Goal: Communication & Community: Answer question/provide support

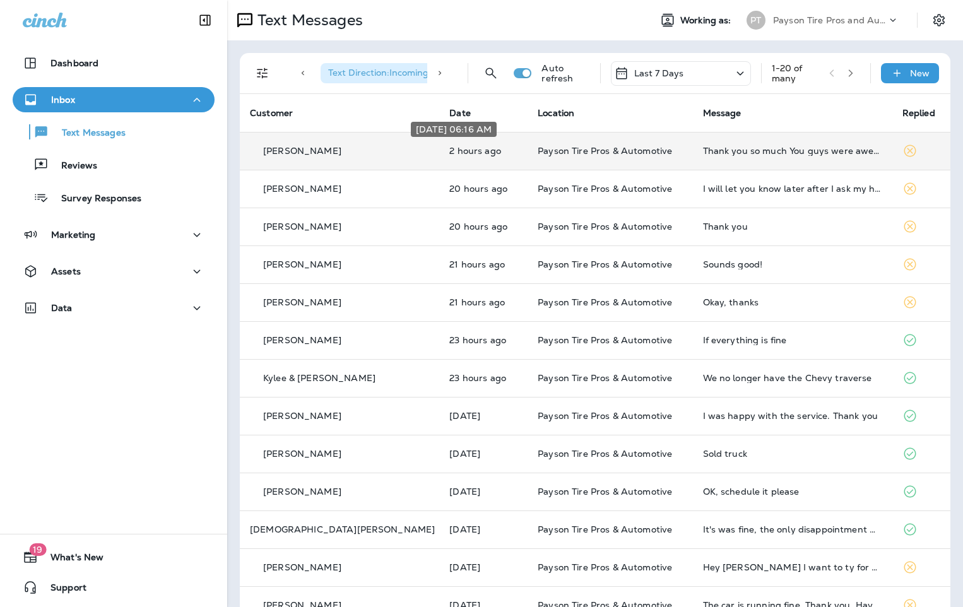
click at [477, 150] on p "2 hours ago" at bounding box center [484, 151] width 68 height 10
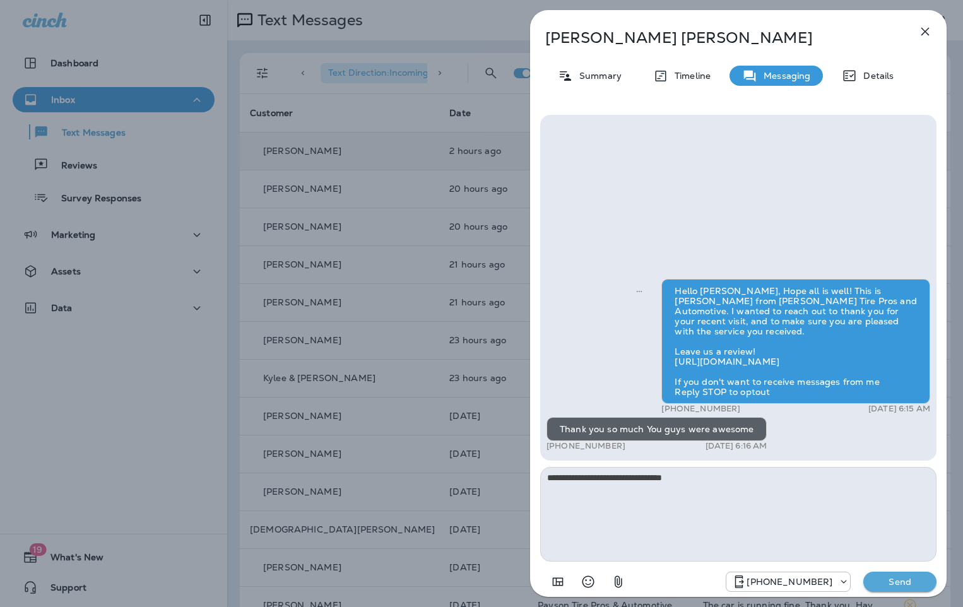
type textarea "**********"
click at [905, 586] on p "Send" at bounding box center [900, 581] width 53 height 11
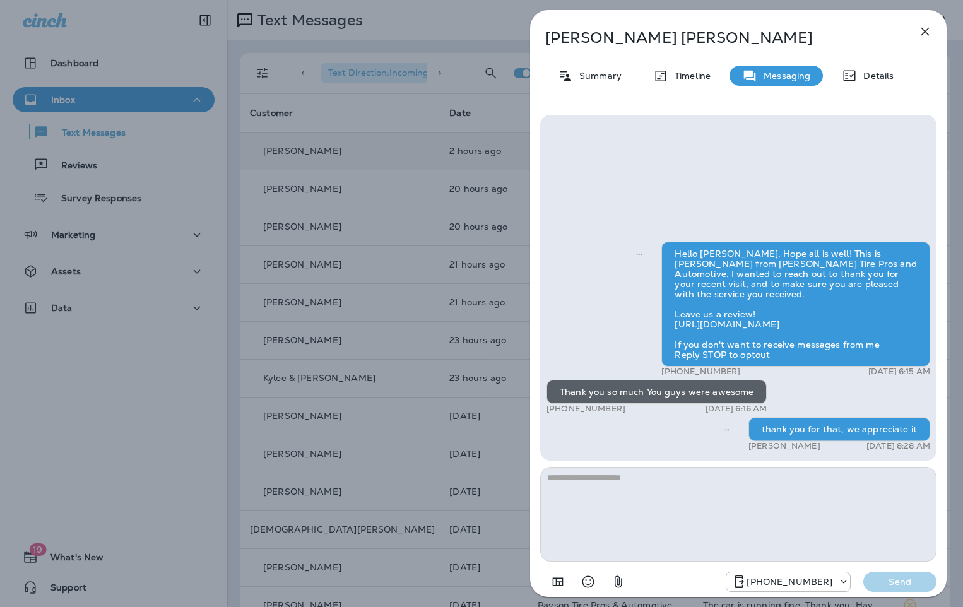
click at [370, 184] on div "[PERSON_NAME] Summary Timeline Messaging Details Hello [PERSON_NAME], Hope all …" at bounding box center [481, 303] width 963 height 607
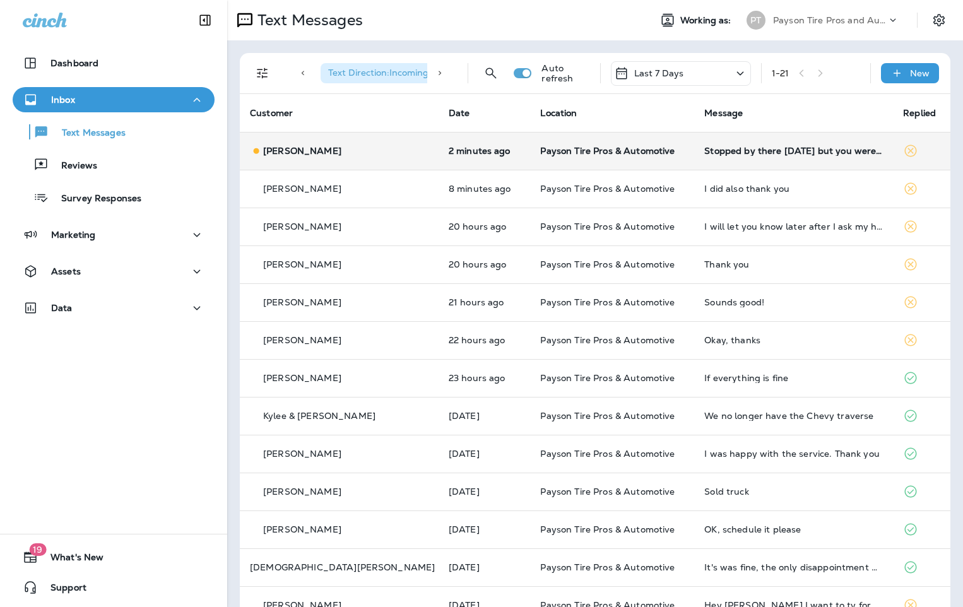
click at [484, 157] on td "2 minutes ago" at bounding box center [485, 151] width 92 height 38
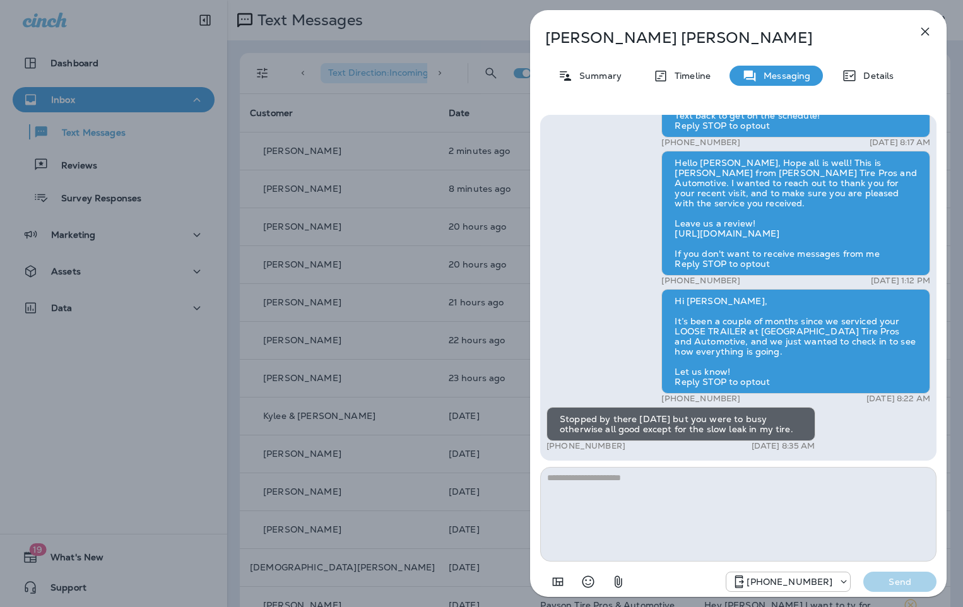
click at [588, 481] on textarea at bounding box center [738, 514] width 396 height 95
type textarea "*"
type textarea "**********"
click at [885, 586] on p "Send" at bounding box center [900, 581] width 53 height 11
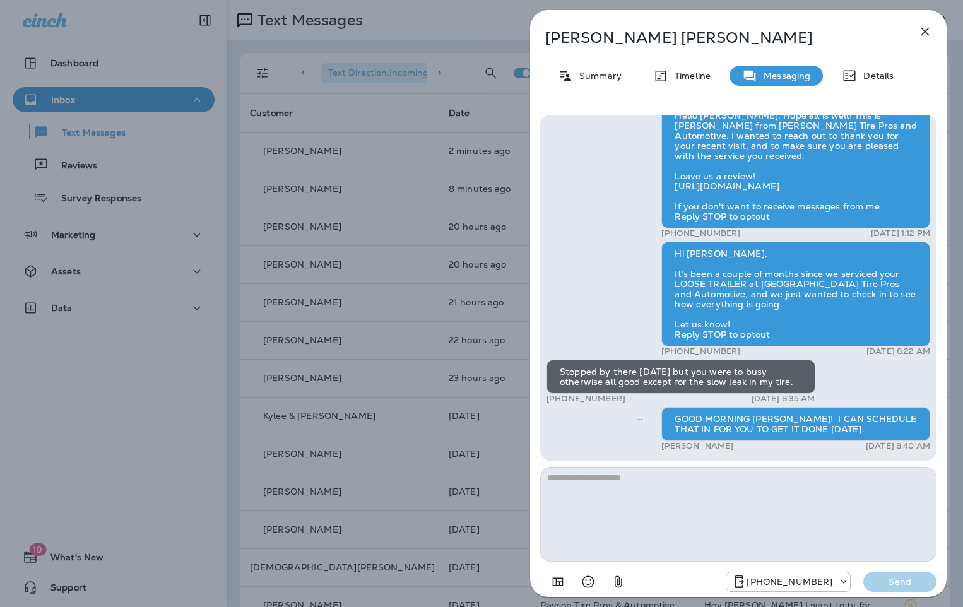
click at [362, 128] on div "[PERSON_NAME] Summary Timeline Messaging Details Hi [PERSON_NAME], it's been si…" at bounding box center [481, 303] width 963 height 607
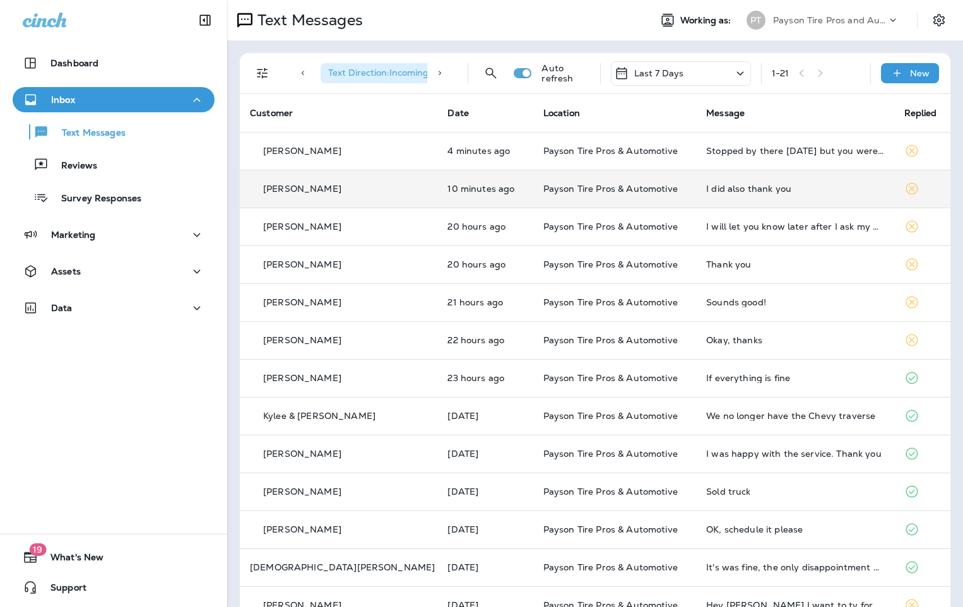
click at [667, 194] on td "Payson Tire Pros & Automotive" at bounding box center [615, 189] width 163 height 38
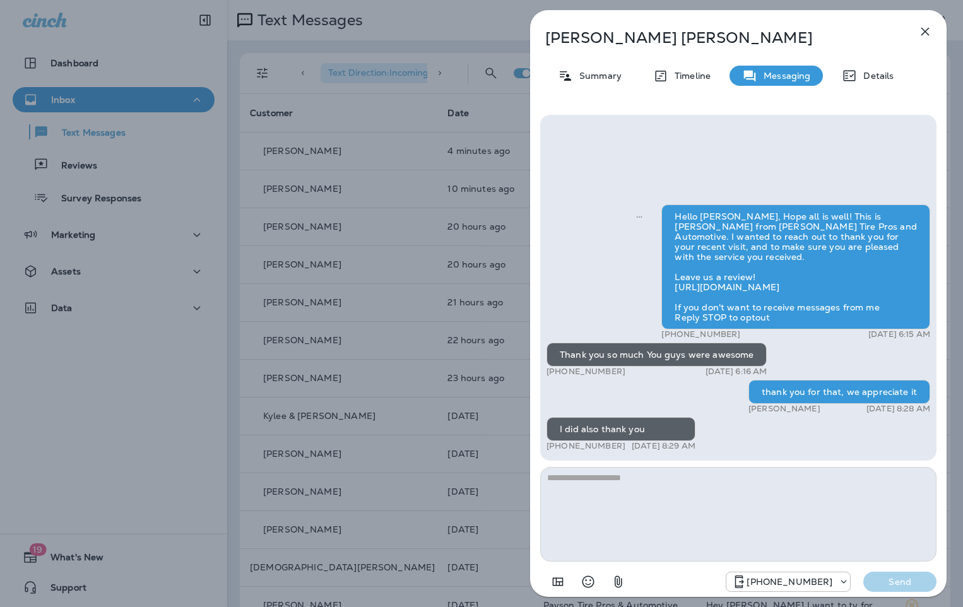
click at [337, 187] on div "[PERSON_NAME] Summary Timeline Messaging Details Hello [PERSON_NAME], Hope all …" at bounding box center [481, 303] width 963 height 607
